Goal: Task Accomplishment & Management: Use online tool/utility

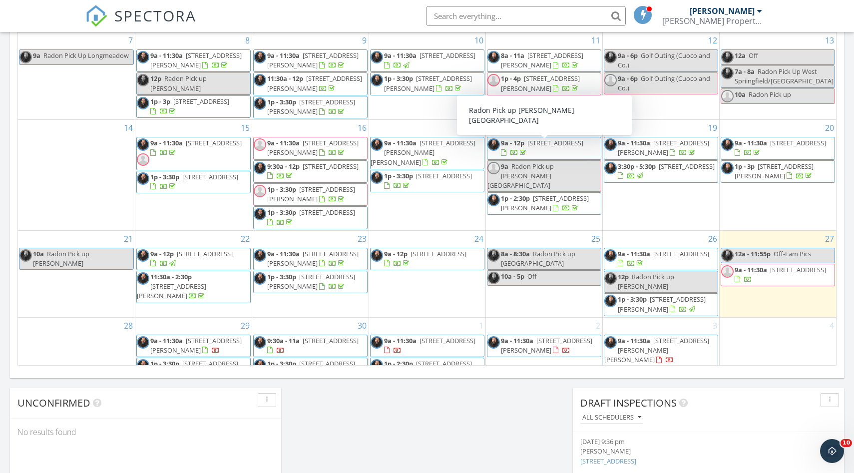
scroll to position [557, 0]
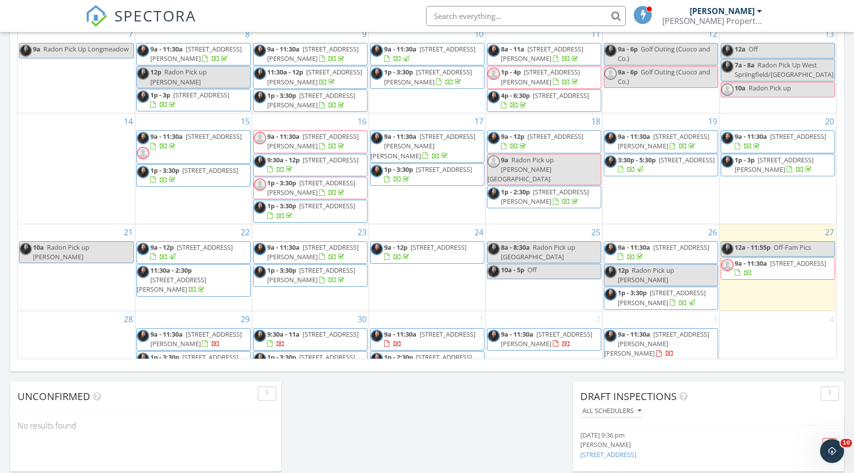
click at [198, 329] on span "21 Tourtelotte Ave, Chicopee 01013" at bounding box center [195, 338] width 91 height 18
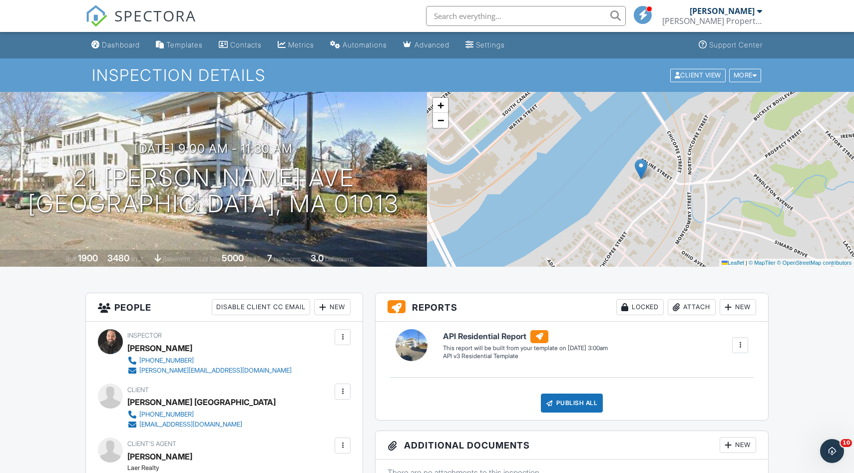
click at [739, 344] on div at bounding box center [740, 345] width 10 height 10
click at [707, 371] on div "Build Now" at bounding box center [719, 373] width 48 height 12
click at [461, 354] on link "Edit" at bounding box center [454, 356] width 22 height 10
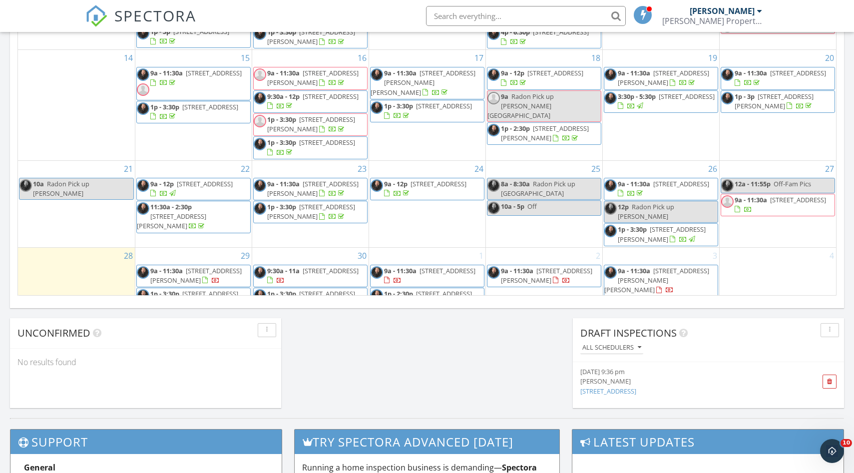
scroll to position [630, 0]
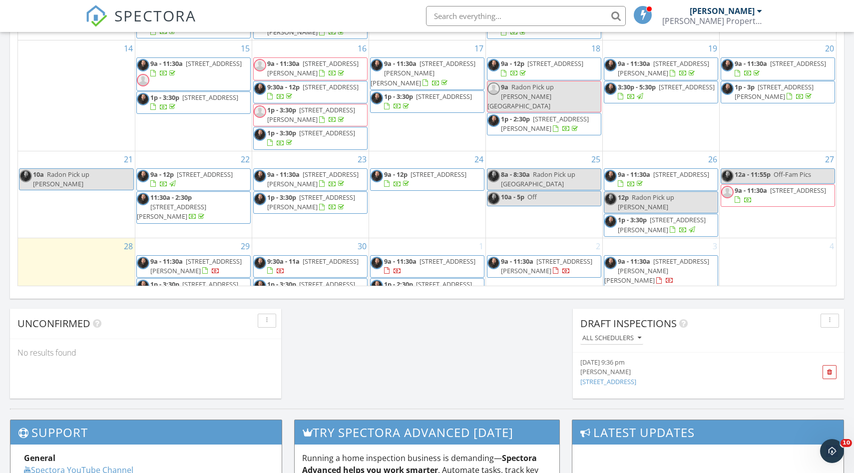
click at [203, 280] on span "19 Essex St, Ludlow 01056" at bounding box center [210, 284] width 56 height 9
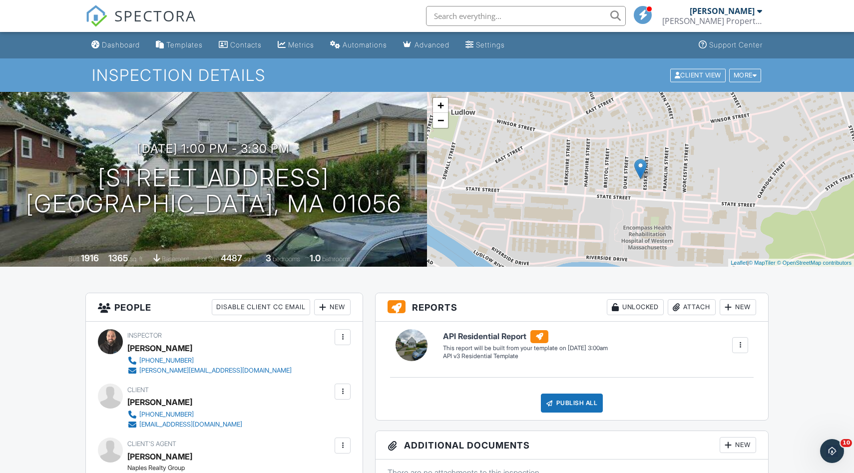
click at [740, 343] on div at bounding box center [740, 345] width 10 height 10
click at [721, 370] on div "Build Now" at bounding box center [719, 373] width 48 height 12
click at [459, 353] on link "Edit" at bounding box center [454, 356] width 22 height 10
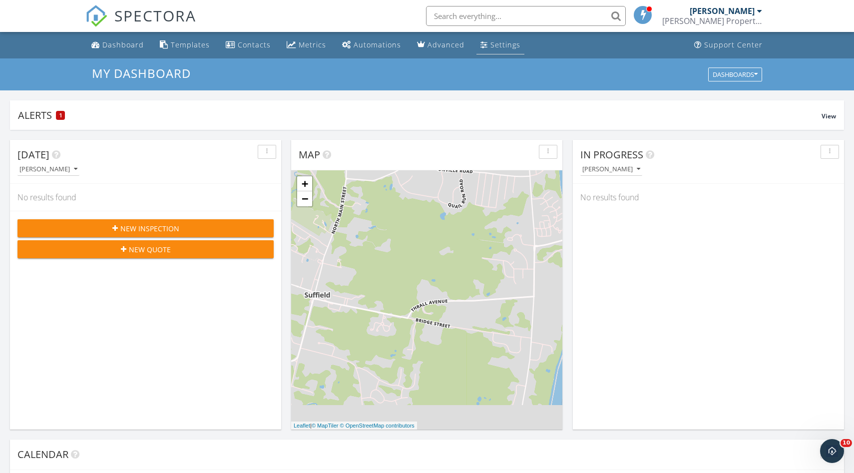
click at [506, 46] on div "Settings" at bounding box center [505, 44] width 30 height 9
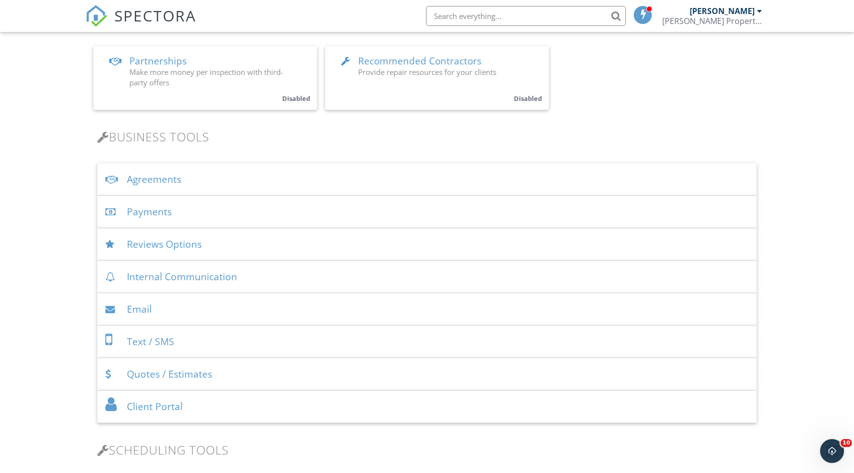
click at [156, 215] on div "Payments" at bounding box center [426, 212] width 659 height 32
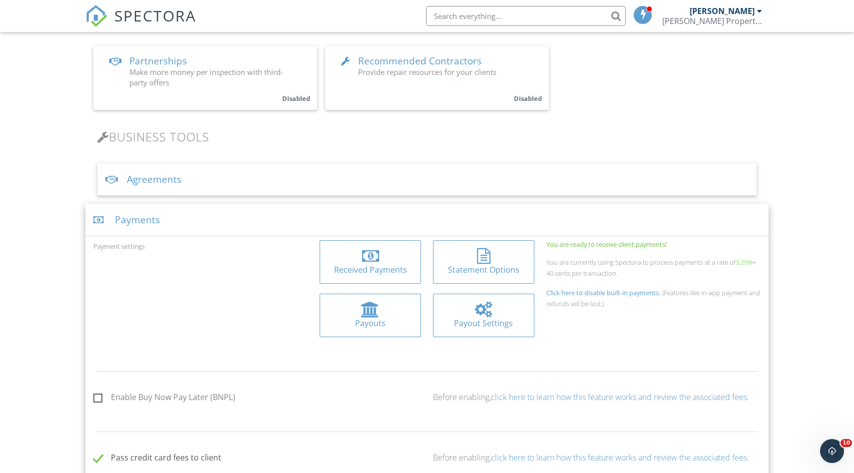
click at [359, 260] on div at bounding box center [369, 256] width 85 height 16
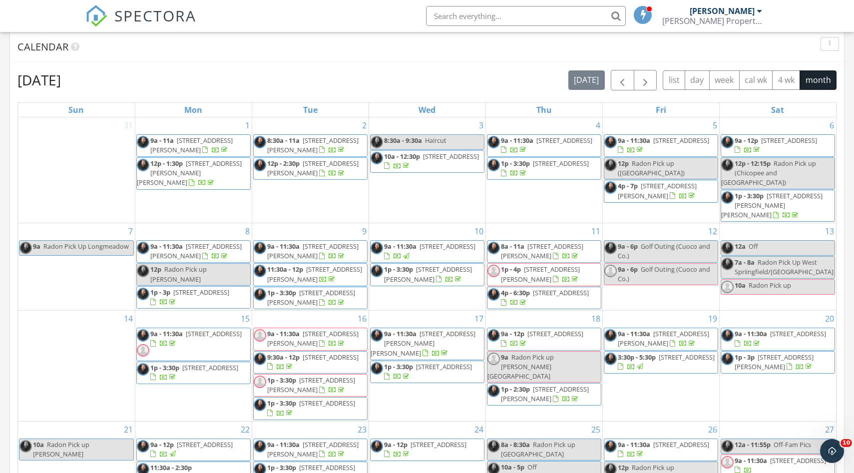
scroll to position [406, 0]
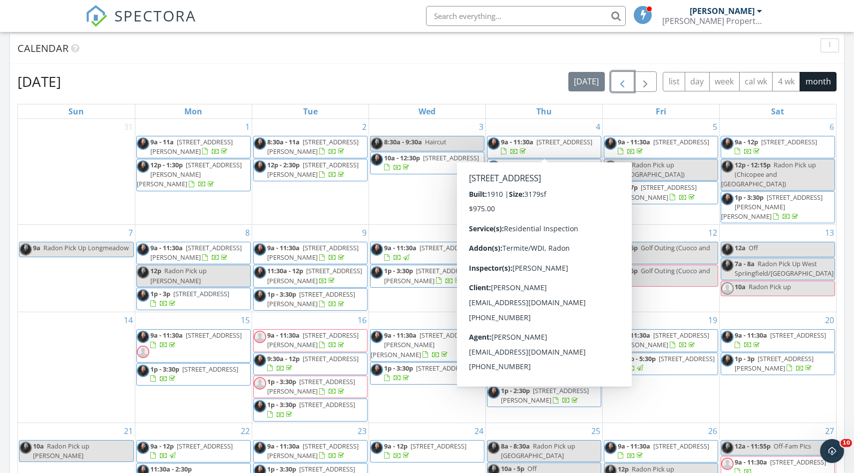
click at [622, 82] on span "button" at bounding box center [622, 82] width 12 height 12
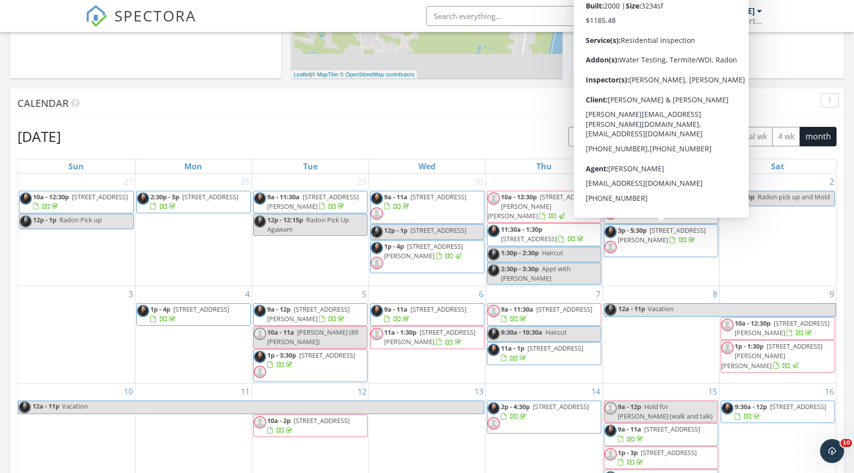
scroll to position [319, 0]
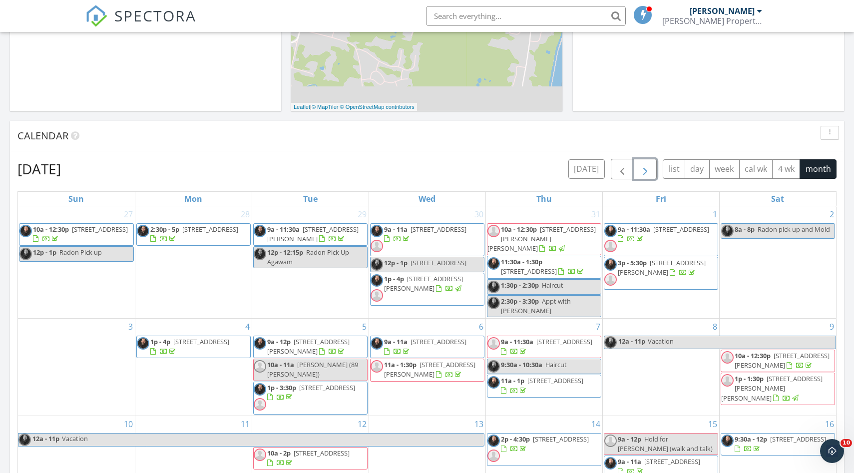
click at [646, 170] on span "button" at bounding box center [645, 169] width 12 height 12
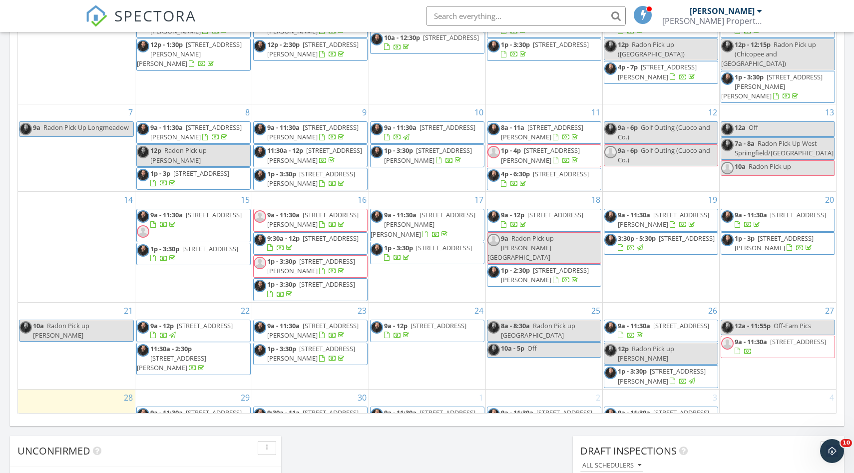
scroll to position [24, 0]
click at [760, 336] on span "9a - 11:30a" at bounding box center [750, 340] width 32 height 9
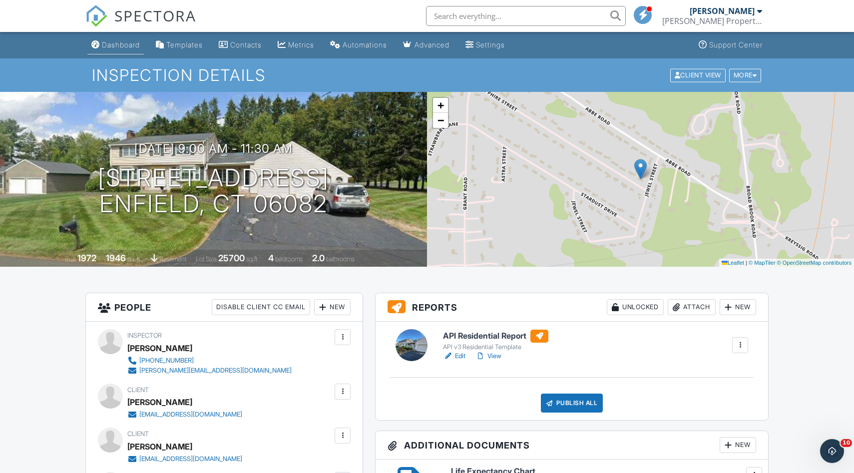
click at [112, 44] on div "Dashboard" at bounding box center [121, 44] width 38 height 8
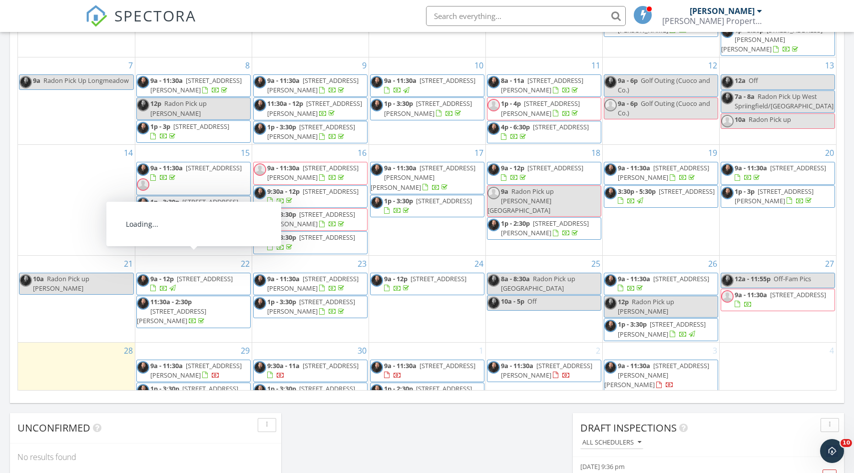
scroll to position [527, 0]
